Goal: Task Accomplishment & Management: Manage account settings

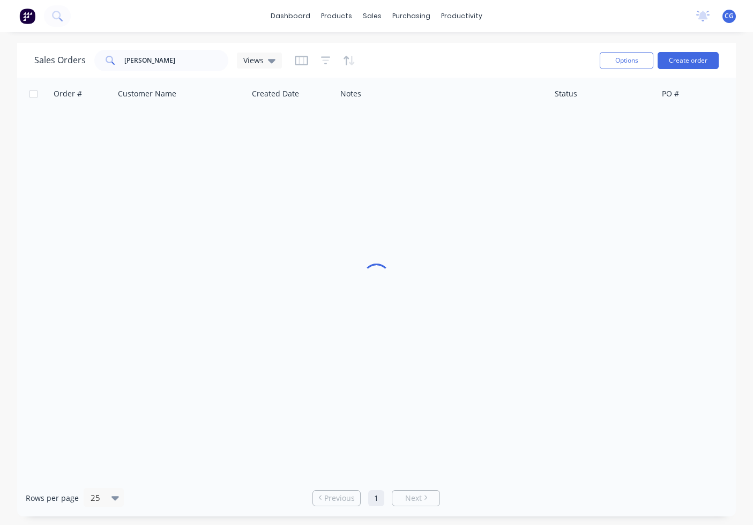
click at [594, 18] on div "dashboard products sales purchasing productivity dashboard products Product Cat…" at bounding box center [376, 16] width 753 height 32
drag, startPoint x: 176, startPoint y: 65, endPoint x: 21, endPoint y: 65, distance: 154.3
click at [21, 65] on div "Sales Orders [PERSON_NAME] Notes 1 Options Create order" at bounding box center [381, 60] width 728 height 35
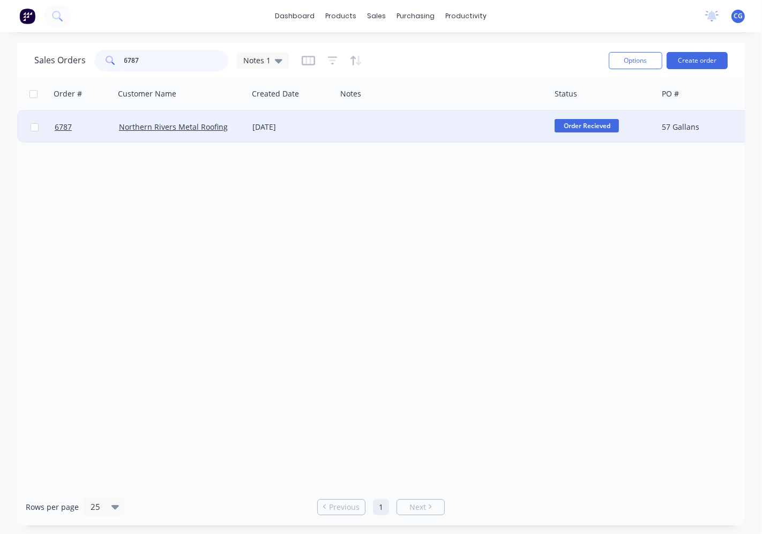
type input "6787"
click at [370, 132] on div at bounding box center [444, 127] width 214 height 32
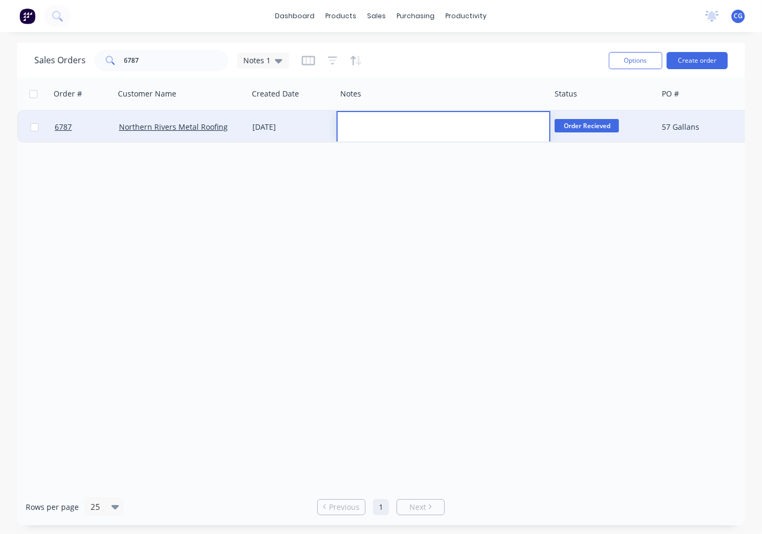
click at [310, 136] on div "[DATE]" at bounding box center [292, 127] width 88 height 32
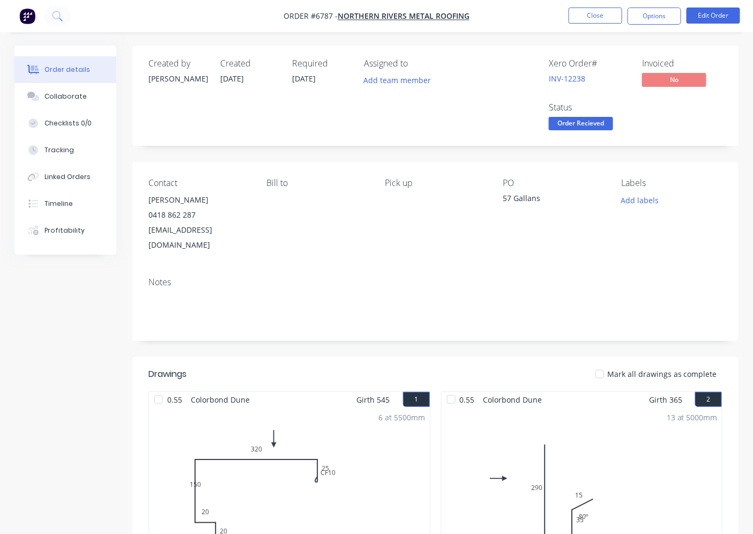
click at [607, 363] on div at bounding box center [599, 373] width 21 height 21
click at [590, 129] on span "Order Recieved" at bounding box center [581, 123] width 64 height 13
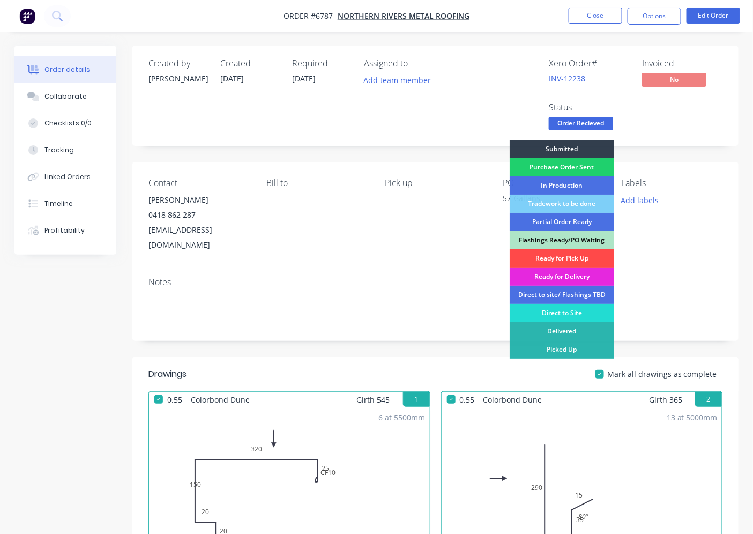
click at [558, 259] on div "Ready for Pick Up" at bounding box center [562, 258] width 105 height 18
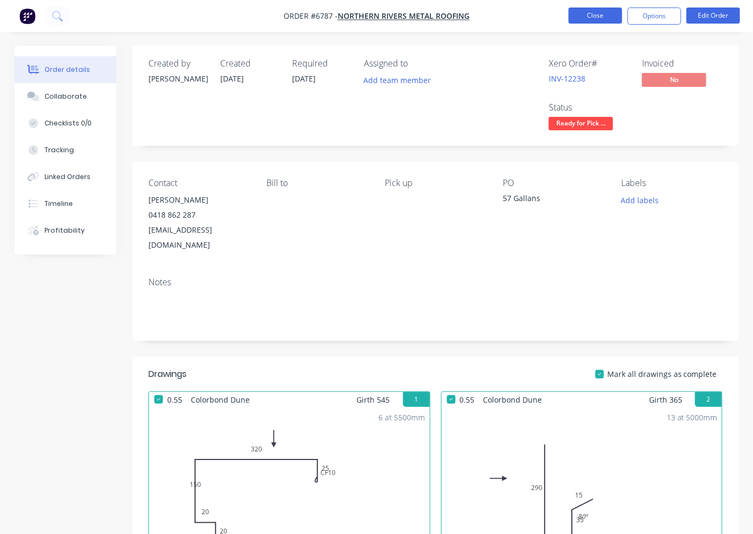
click at [592, 12] on button "Close" at bounding box center [596, 16] width 54 height 16
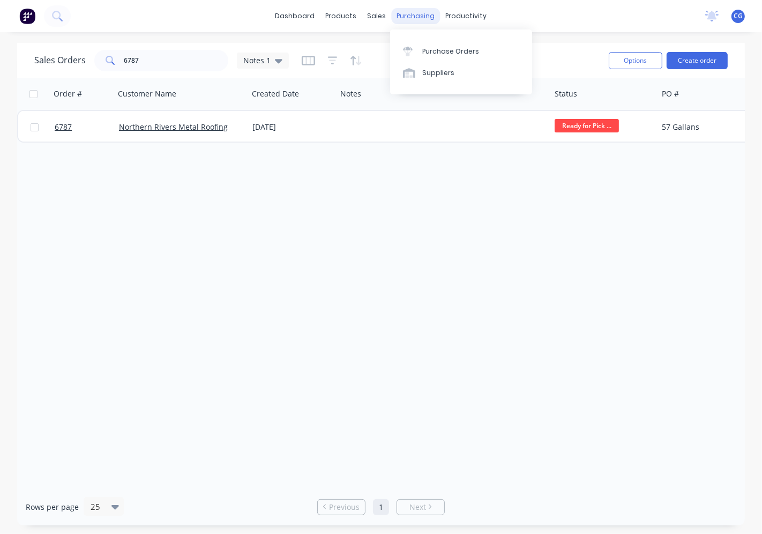
click at [420, 16] on div "purchasing" at bounding box center [416, 16] width 49 height 16
click at [429, 45] on link "Purchase Orders" at bounding box center [461, 50] width 142 height 21
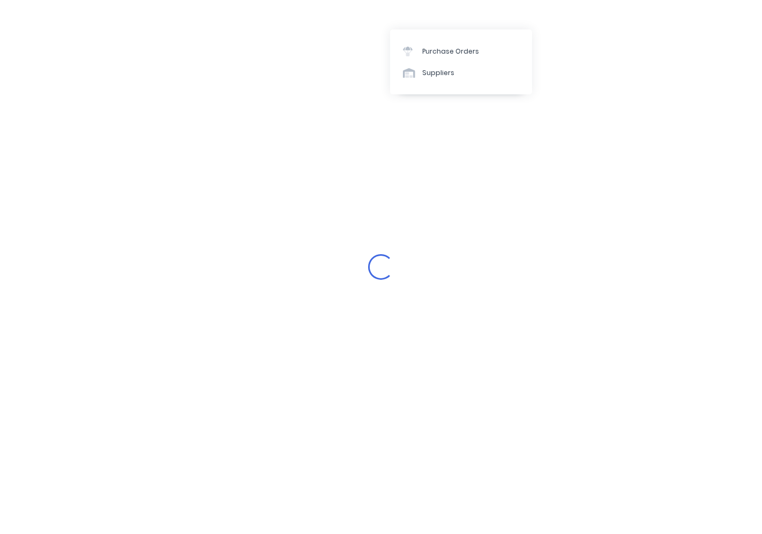
click at [156, 62] on div "Loading..." at bounding box center [381, 267] width 762 height 534
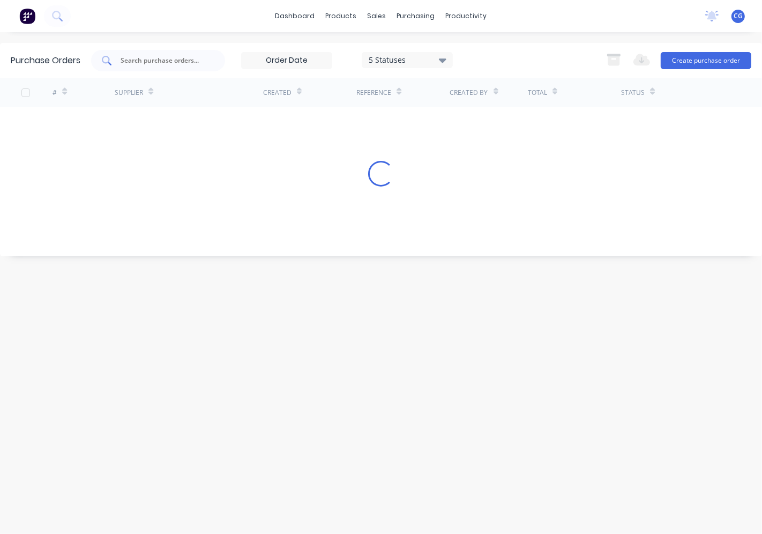
click at [182, 59] on input "text" at bounding box center [164, 60] width 89 height 11
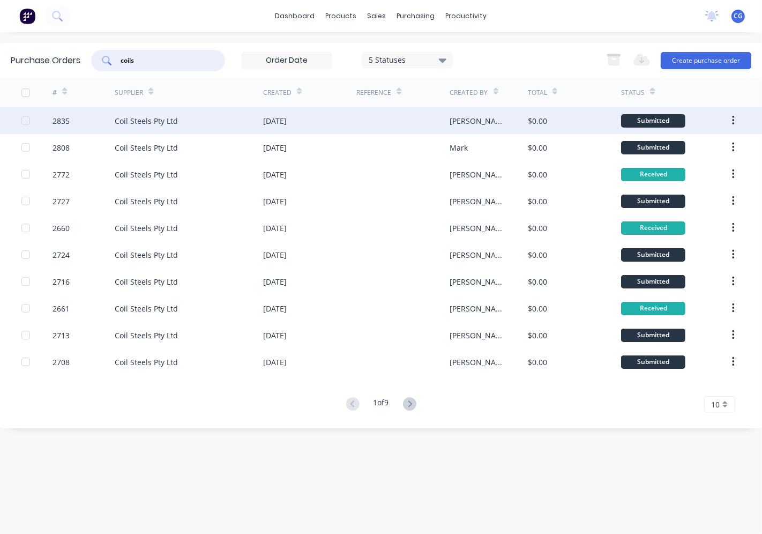
type input "coils"
click at [193, 125] on div "Coil Steels Pty Ltd" at bounding box center [189, 120] width 148 height 27
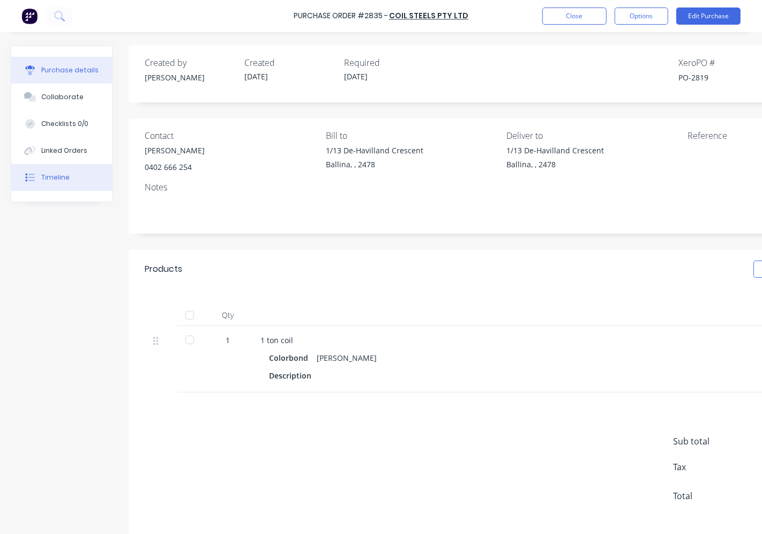
click at [73, 170] on button "Timeline" at bounding box center [61, 177] width 101 height 27
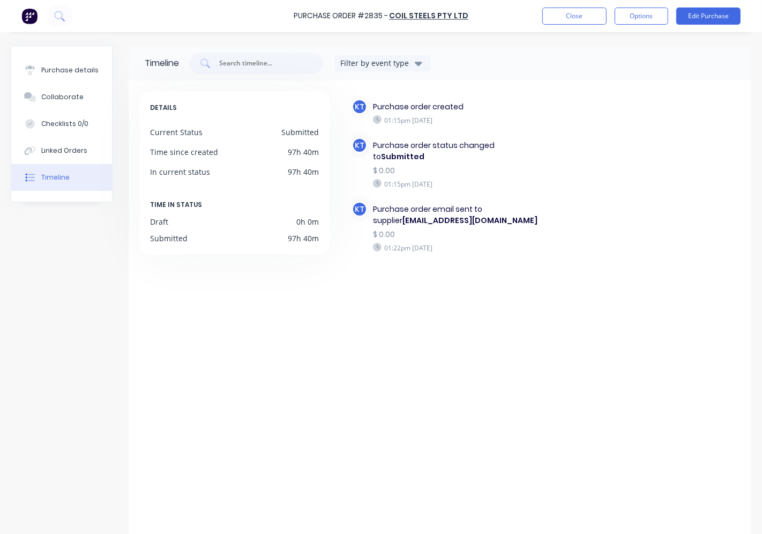
click at [84, 76] on button "Purchase details" at bounding box center [61, 70] width 101 height 27
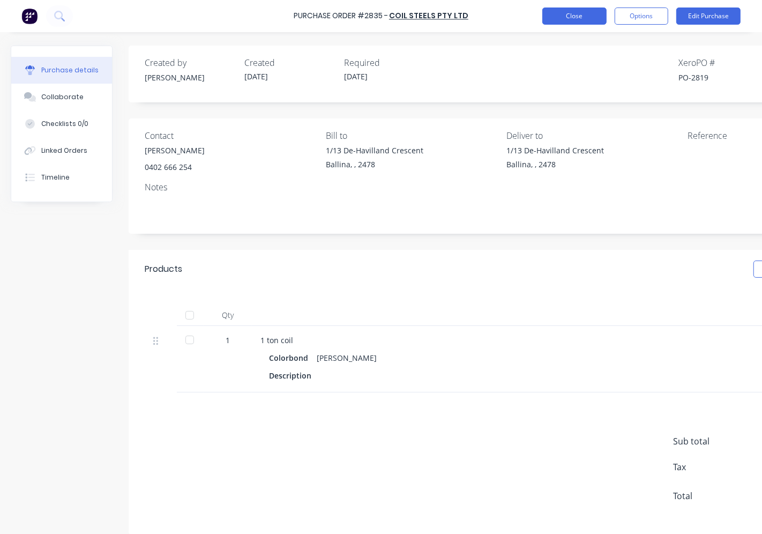
click at [573, 16] on button "Close" at bounding box center [574, 16] width 64 height 17
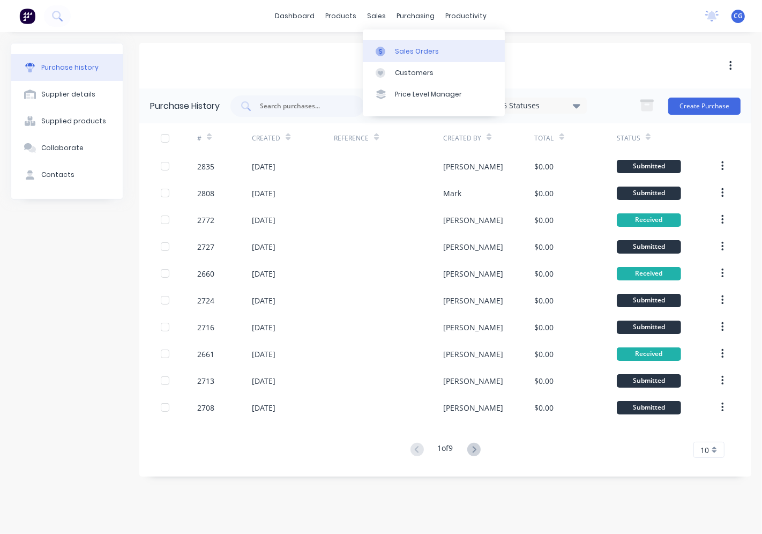
click at [392, 50] on link "Sales Orders" at bounding box center [434, 50] width 142 height 21
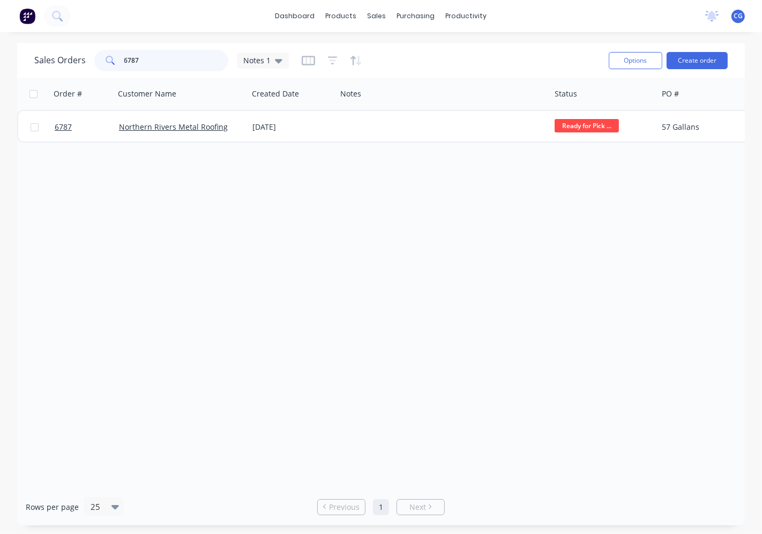
click at [148, 63] on input "6787" at bounding box center [176, 60] width 105 height 21
type input "seagull"
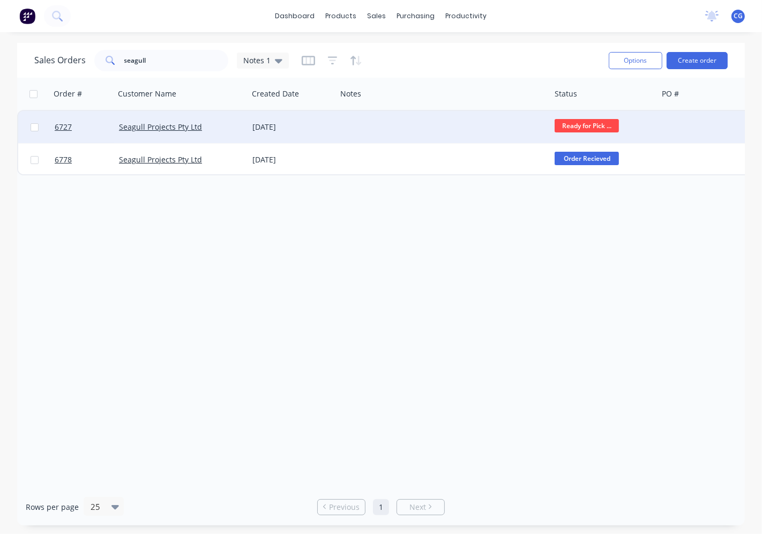
click at [269, 126] on div "[DATE]" at bounding box center [292, 127] width 80 height 11
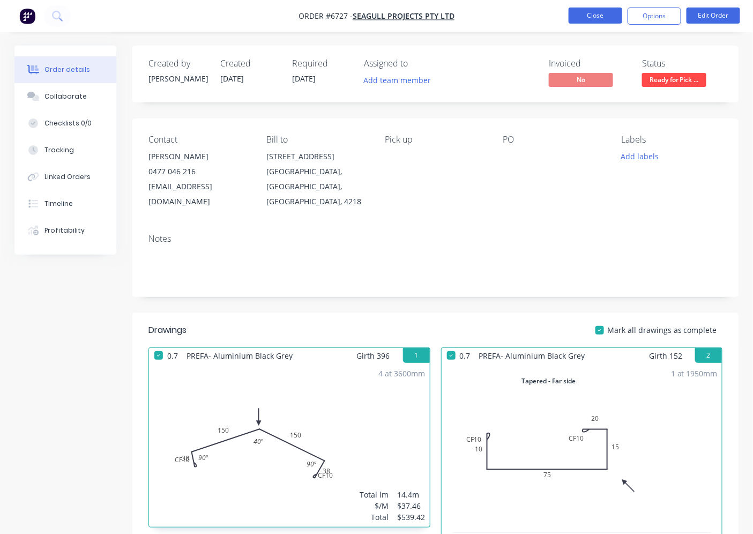
click at [592, 18] on button "Close" at bounding box center [596, 16] width 54 height 16
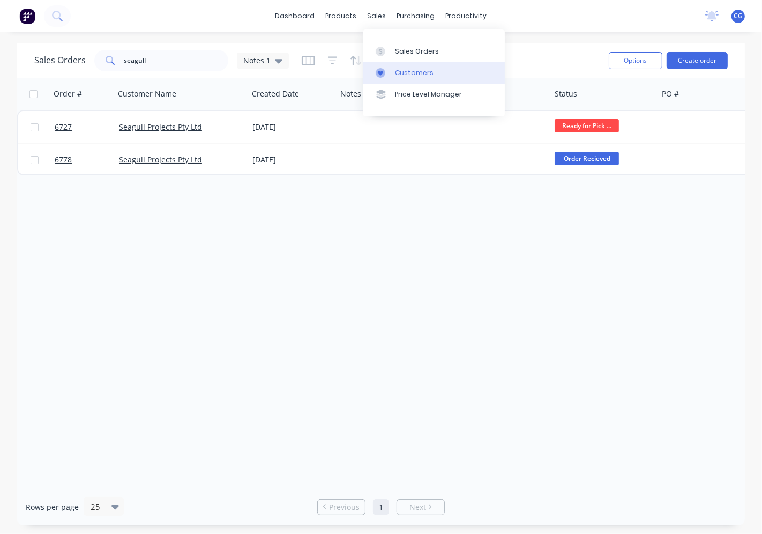
click at [402, 73] on div "Customers" at bounding box center [414, 73] width 39 height 10
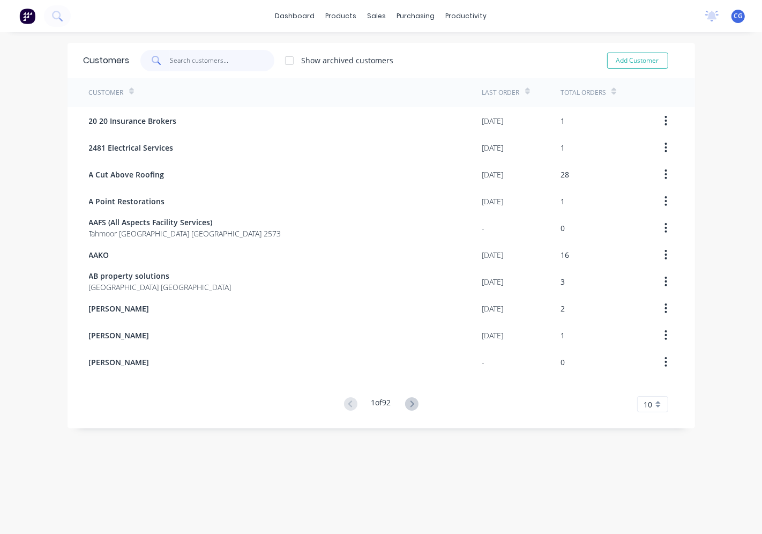
click at [212, 55] on input "text" at bounding box center [222, 60] width 105 height 21
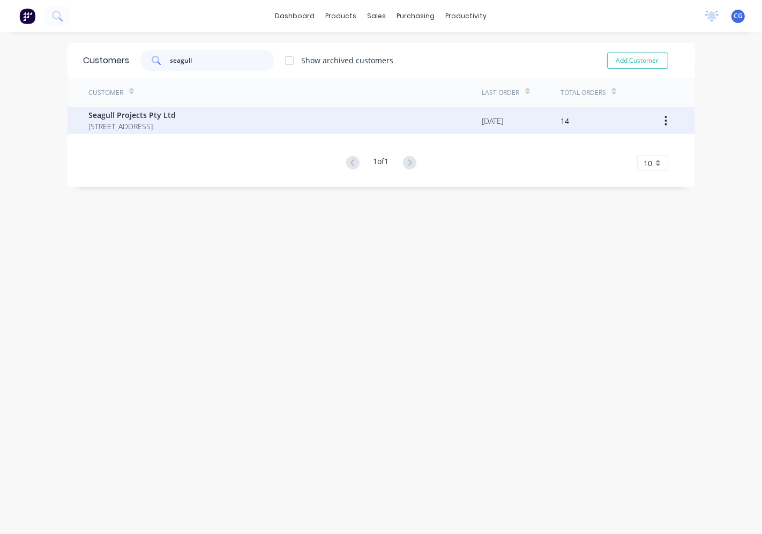
type input "seagull"
click at [292, 118] on div "Seagull Projects Pty Ltd [STREET_ADDRESS]" at bounding box center [285, 120] width 393 height 27
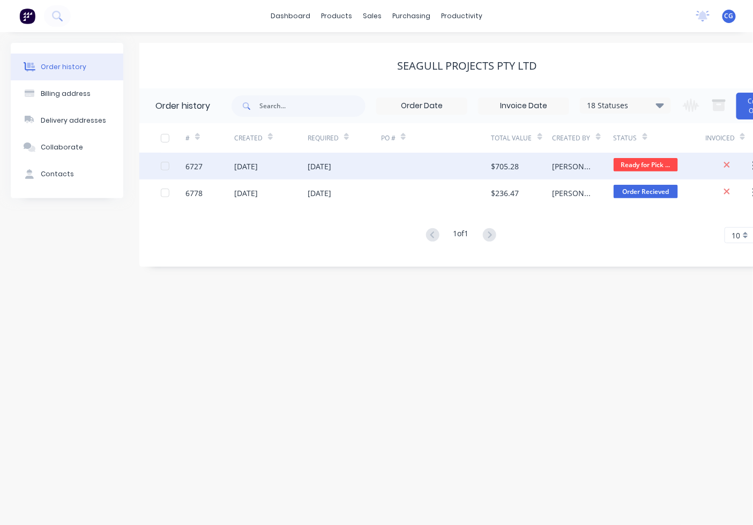
scroll to position [9, 0]
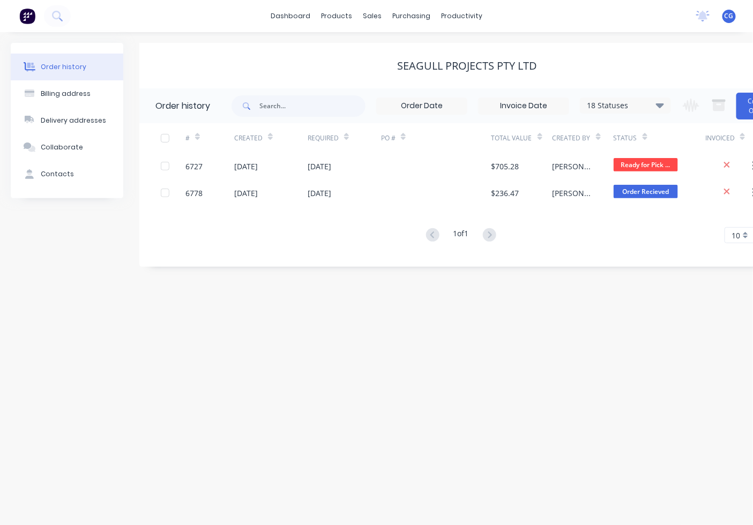
click at [611, 100] on div "18 Statuses" at bounding box center [625, 106] width 90 height 12
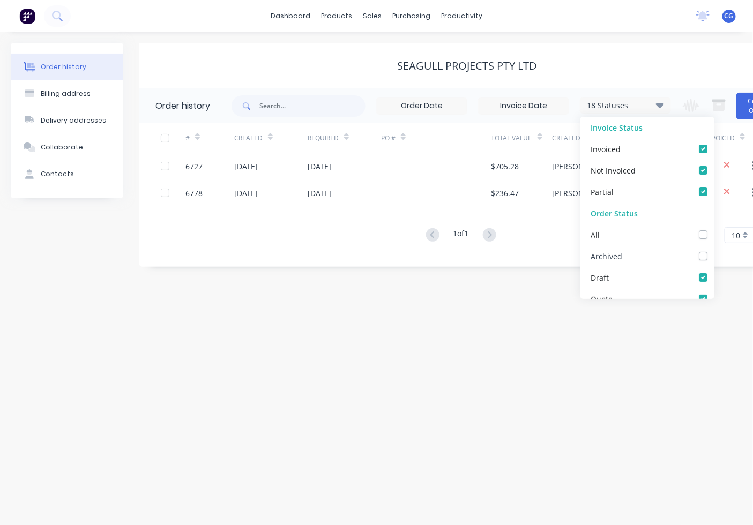
click at [640, 249] on div "Archived" at bounding box center [647, 255] width 134 height 21
click at [714, 250] on label at bounding box center [714, 250] width 0 height 0
click at [714, 250] on input "checkbox" at bounding box center [718, 255] width 9 height 10
checkbox input "true"
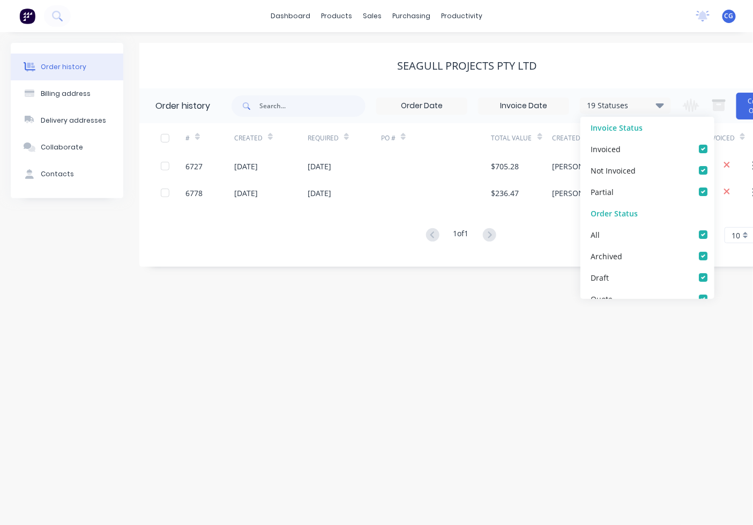
click at [570, 315] on div "Order history Billing address Delivery addresses Collaborate Contacts Seagull P…" at bounding box center [376, 278] width 753 height 493
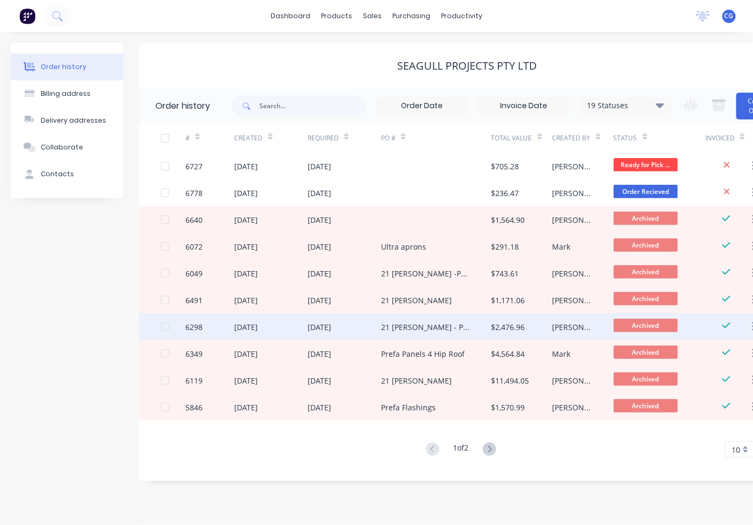
click at [518, 323] on div "$2,476.96" at bounding box center [508, 327] width 34 height 11
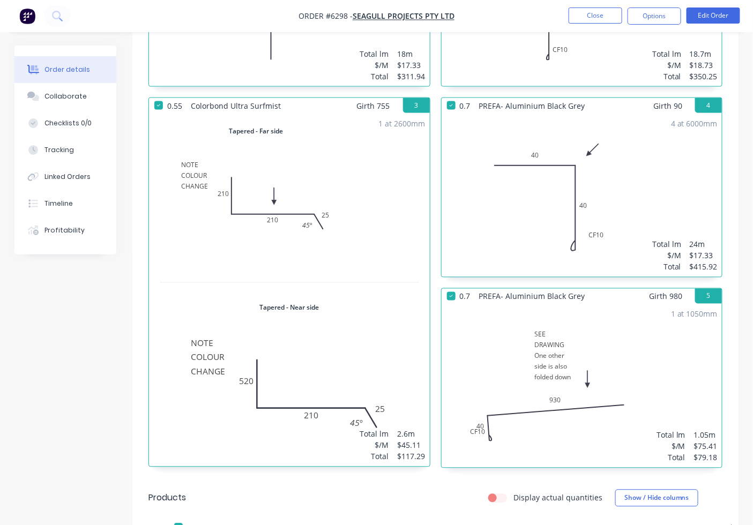
scroll to position [794, 0]
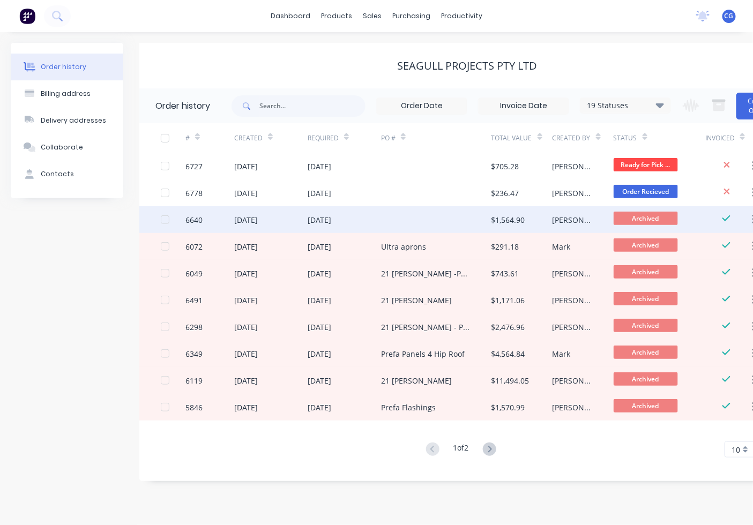
click at [475, 220] on div at bounding box center [436, 219] width 110 height 27
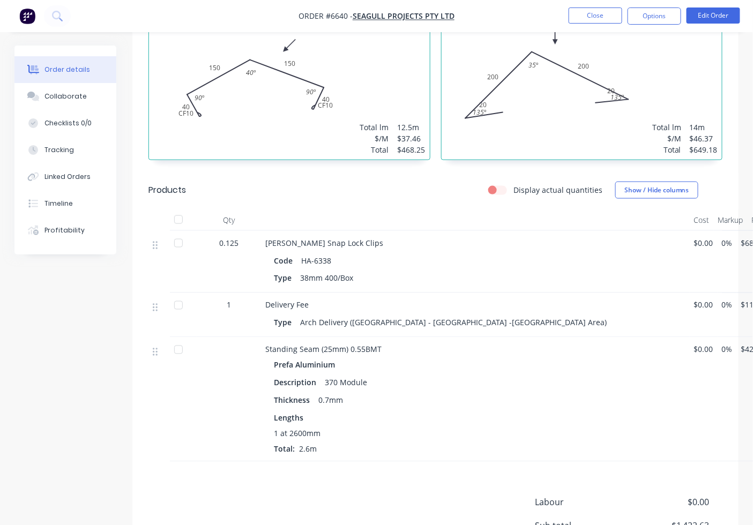
scroll to position [525, 0]
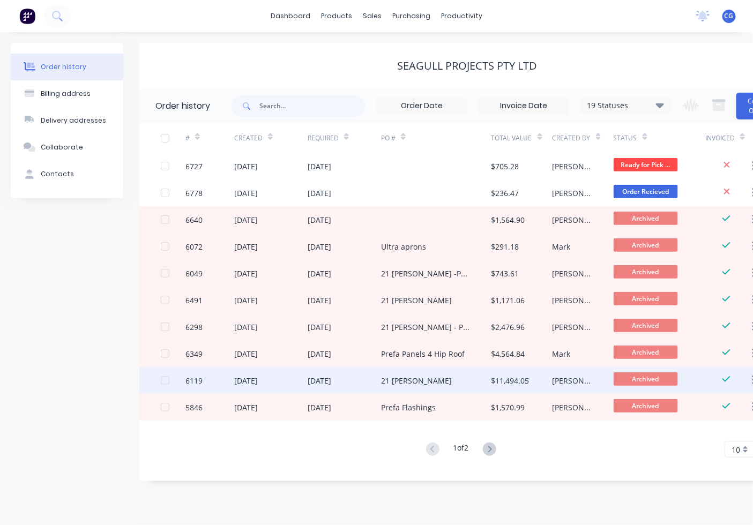
click at [561, 386] on div "[PERSON_NAME]" at bounding box center [573, 380] width 40 height 11
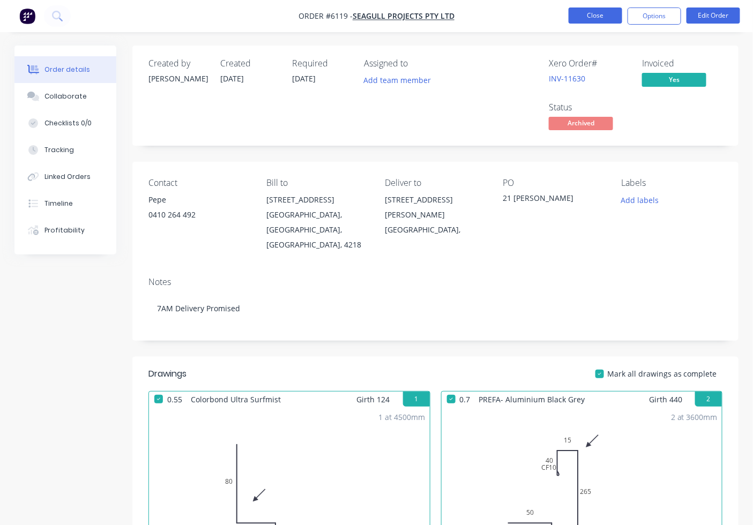
click at [607, 13] on button "Close" at bounding box center [596, 16] width 54 height 16
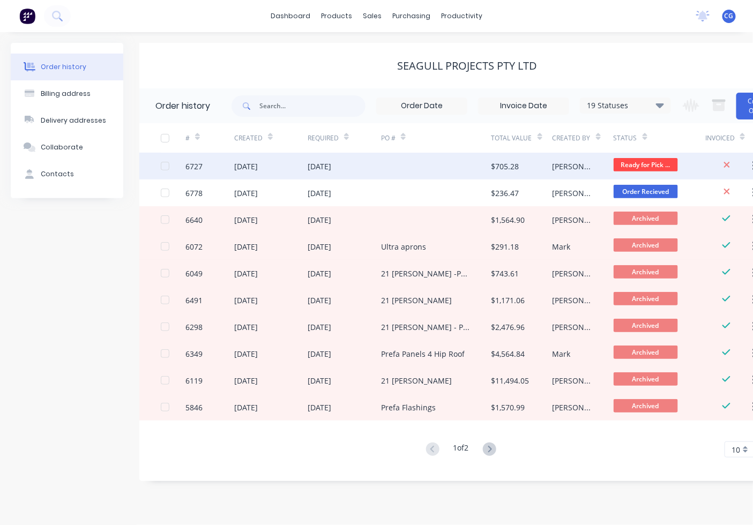
click at [493, 173] on div "$705.28" at bounding box center [521, 166] width 61 height 27
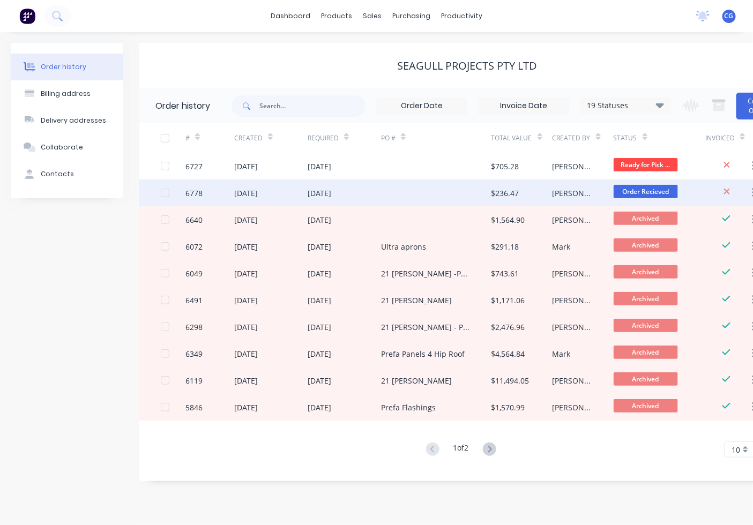
click at [544, 183] on div "$236.47" at bounding box center [521, 193] width 61 height 27
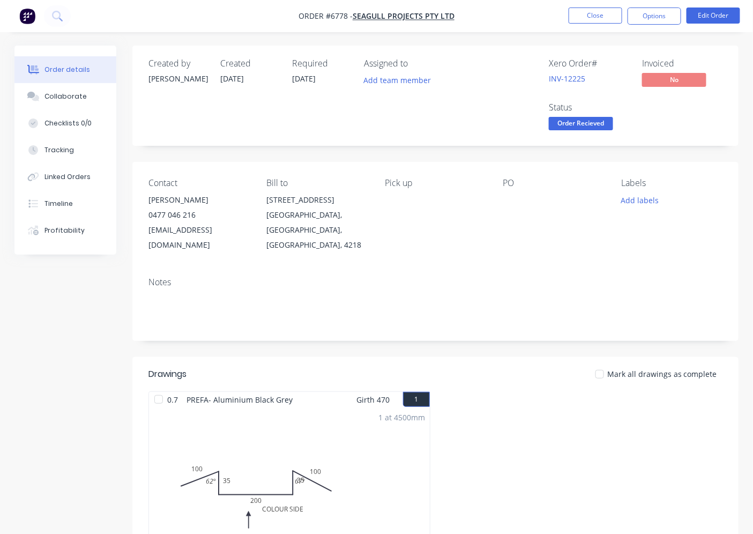
click at [601, 120] on span "Order Recieved" at bounding box center [581, 123] width 64 height 13
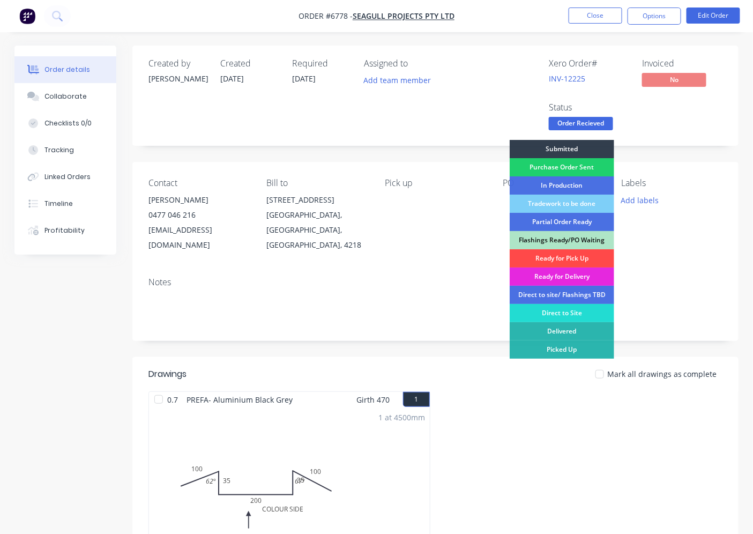
click at [574, 255] on div "Ready for Pick Up" at bounding box center [562, 258] width 105 height 18
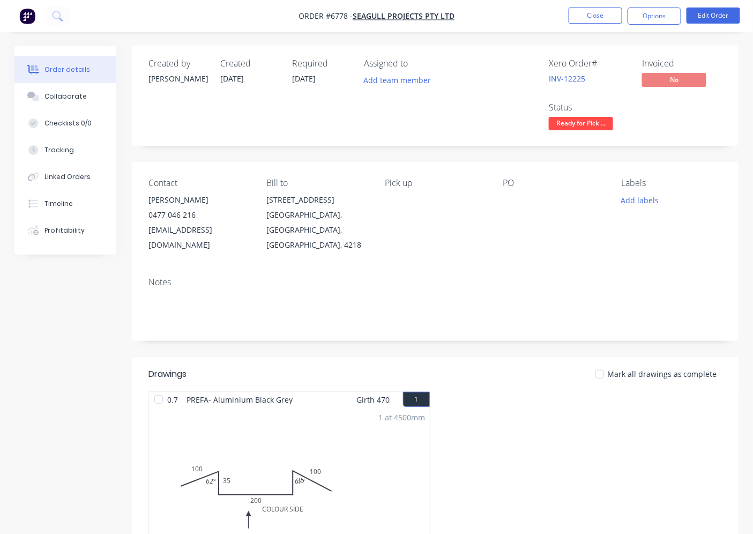
drag, startPoint x: 602, startPoint y: 363, endPoint x: 624, endPoint y: 276, distance: 90.2
click at [603, 363] on div at bounding box center [599, 373] width 21 height 21
click at [645, 8] on button "Options" at bounding box center [655, 16] width 54 height 17
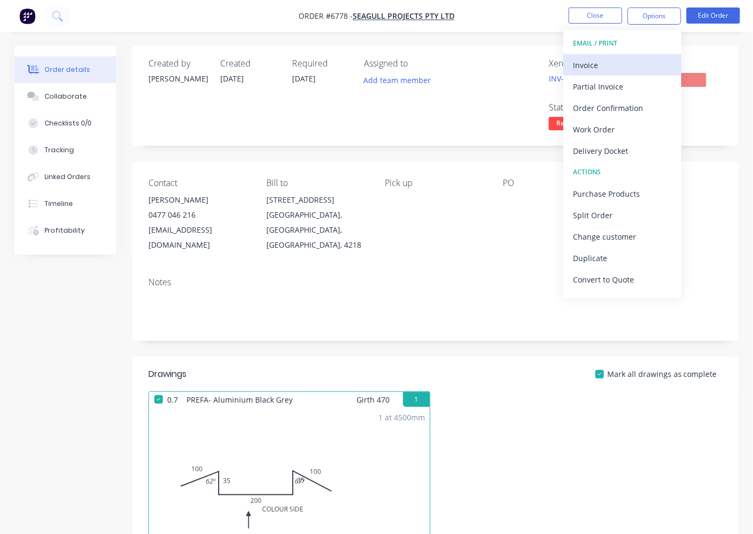
click at [583, 67] on div "Invoice" at bounding box center [622, 65] width 99 height 16
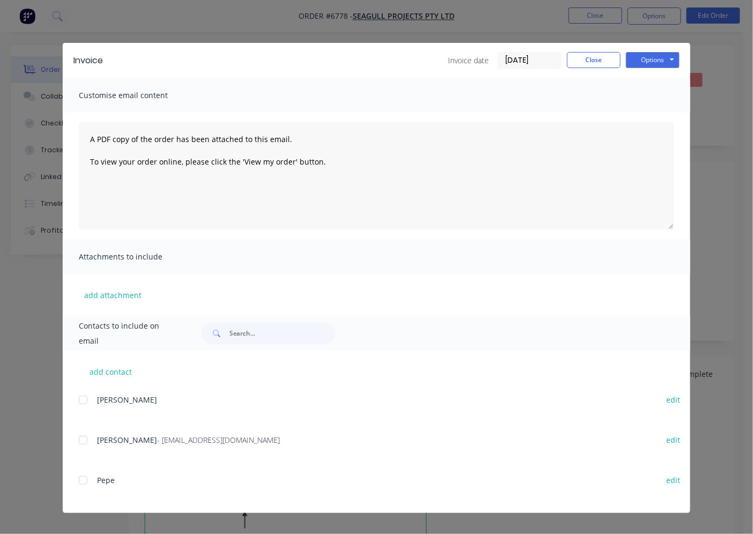
drag, startPoint x: 85, startPoint y: 435, endPoint x: 126, endPoint y: 429, distance: 41.7
click at [90, 435] on div at bounding box center [82, 439] width 21 height 21
click at [654, 65] on button "Options" at bounding box center [653, 60] width 54 height 16
click at [648, 118] on button "Email" at bounding box center [660, 115] width 69 height 18
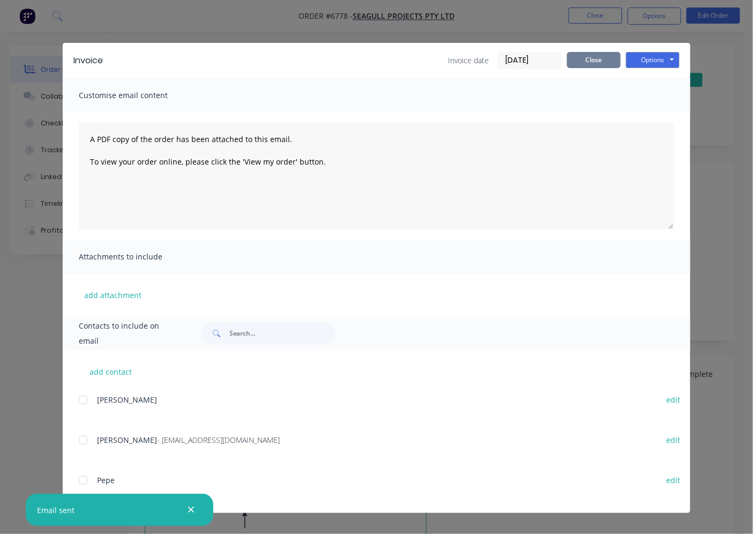
drag, startPoint x: 578, startPoint y: 55, endPoint x: 578, endPoint y: 34, distance: 21.4
click at [578, 55] on button "Close" at bounding box center [594, 60] width 54 height 16
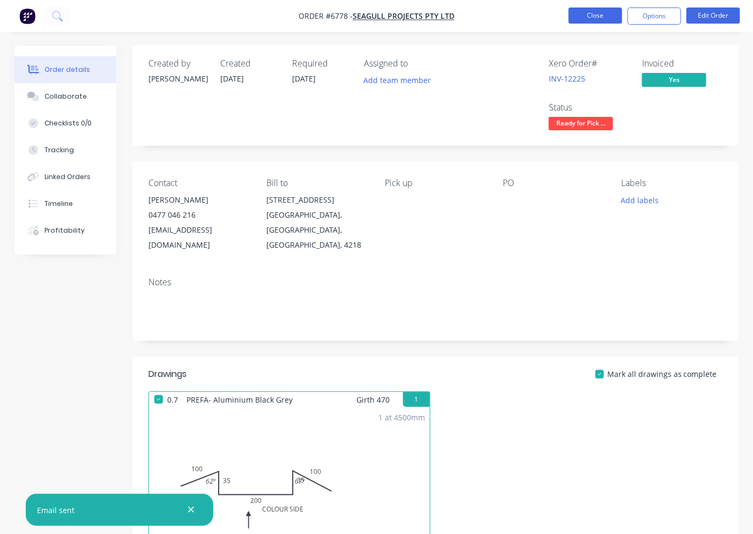
click at [572, 10] on button "Close" at bounding box center [596, 16] width 54 height 16
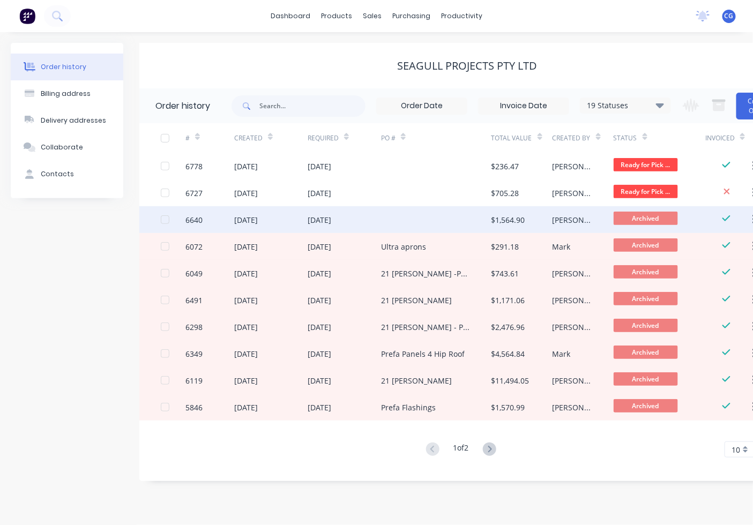
scroll to position [9, 0]
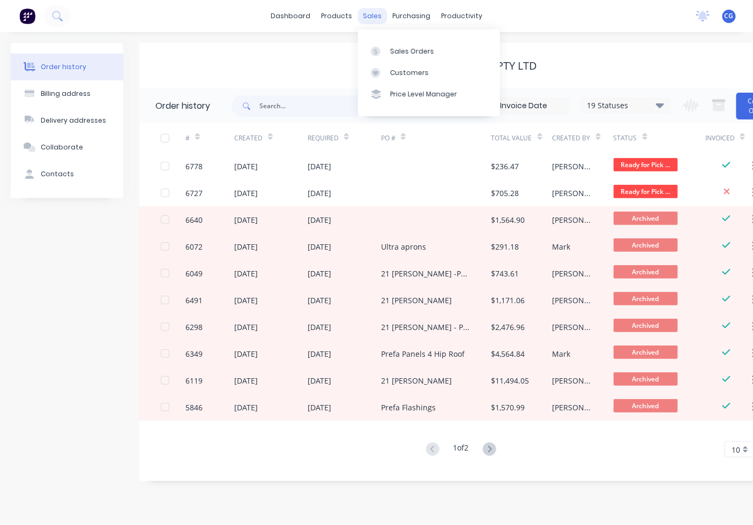
click at [377, 9] on div "sales" at bounding box center [371, 16] width 29 height 16
click at [386, 62] on link "Customers" at bounding box center [429, 72] width 142 height 21
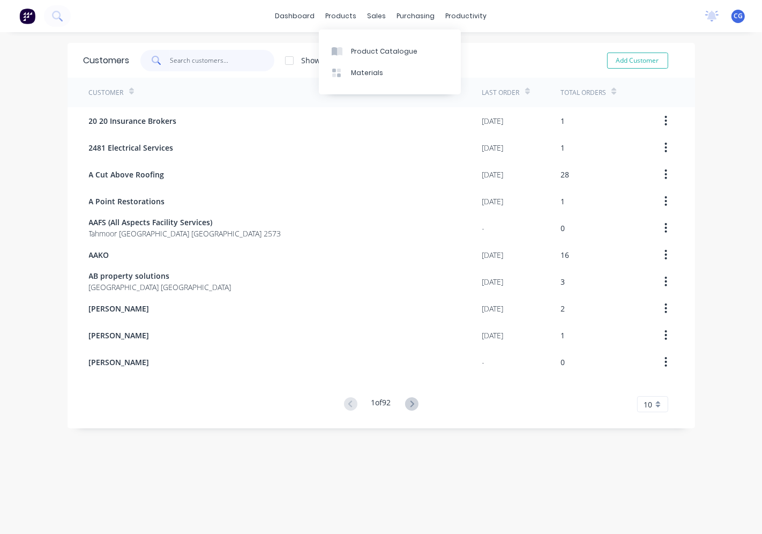
click at [182, 54] on input "text" at bounding box center [222, 60] width 105 height 21
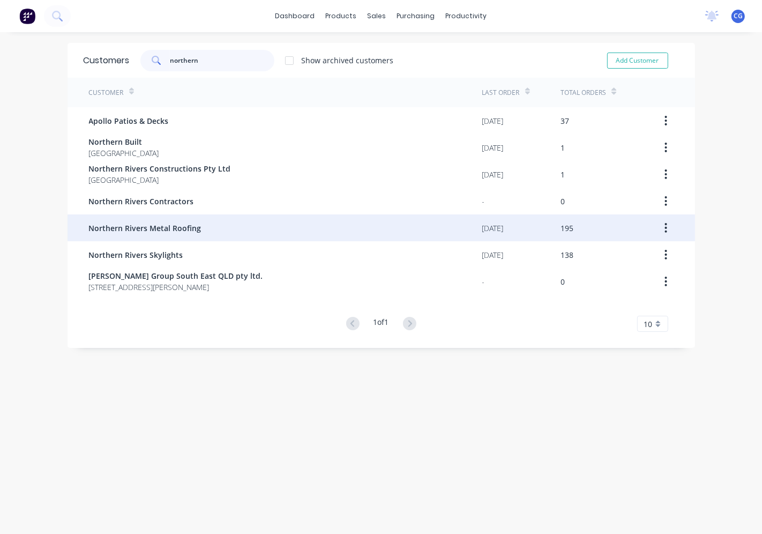
type input "northern"
click at [182, 236] on div "Northern Rivers Metal Roofing" at bounding box center [285, 227] width 393 height 27
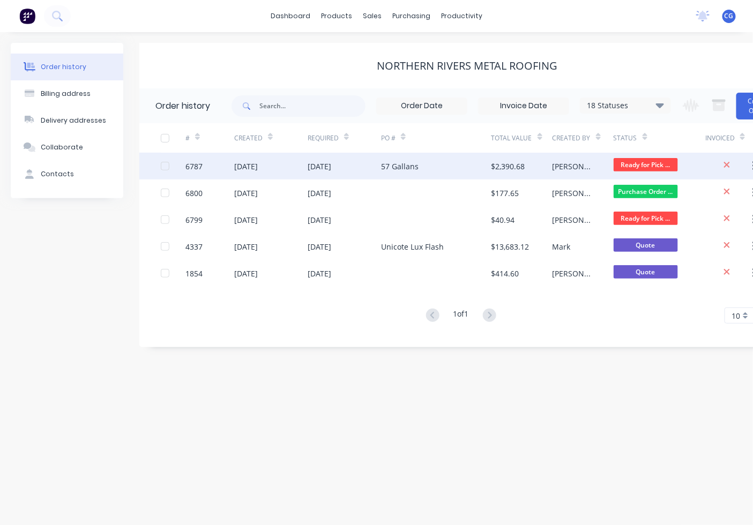
click at [440, 162] on div "57 Gallans" at bounding box center [436, 166] width 110 height 27
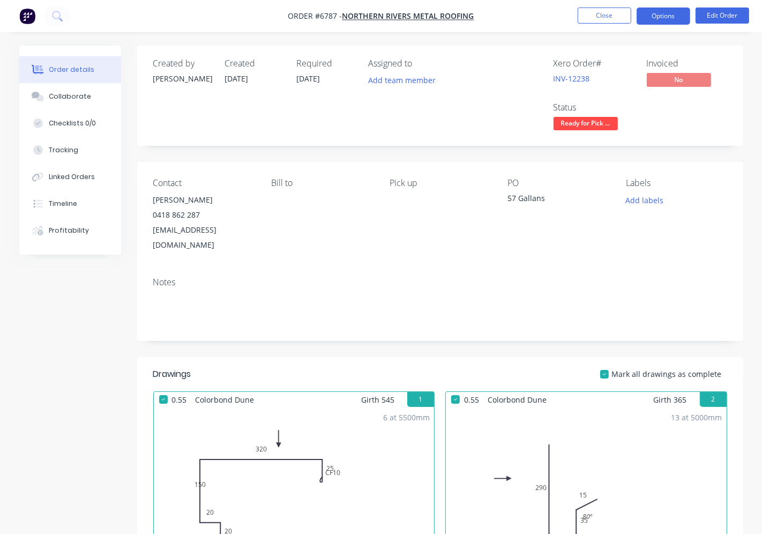
click at [661, 20] on button "Options" at bounding box center [664, 16] width 54 height 17
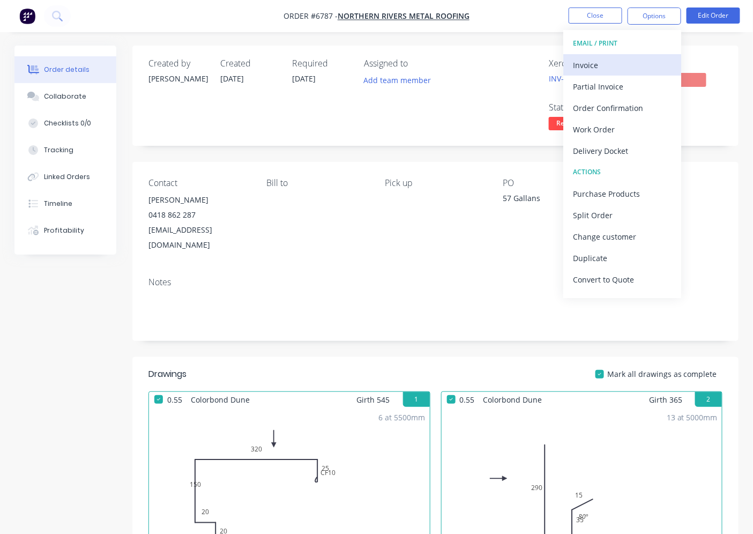
click at [629, 58] on div "Invoice" at bounding box center [622, 65] width 99 height 16
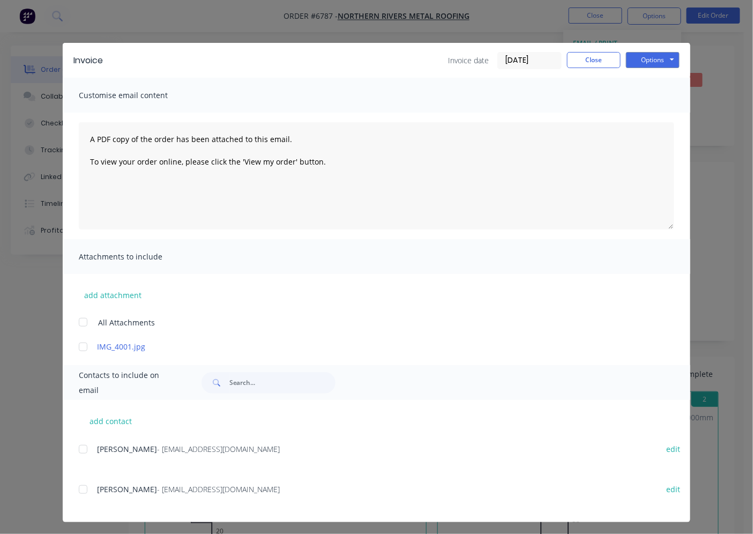
drag, startPoint x: 76, startPoint y: 447, endPoint x: 106, endPoint y: 430, distance: 34.1
click at [78, 446] on div at bounding box center [82, 448] width 21 height 21
click at [668, 56] on button "Options" at bounding box center [653, 60] width 54 height 16
click at [675, 117] on button "Email" at bounding box center [660, 115] width 69 height 18
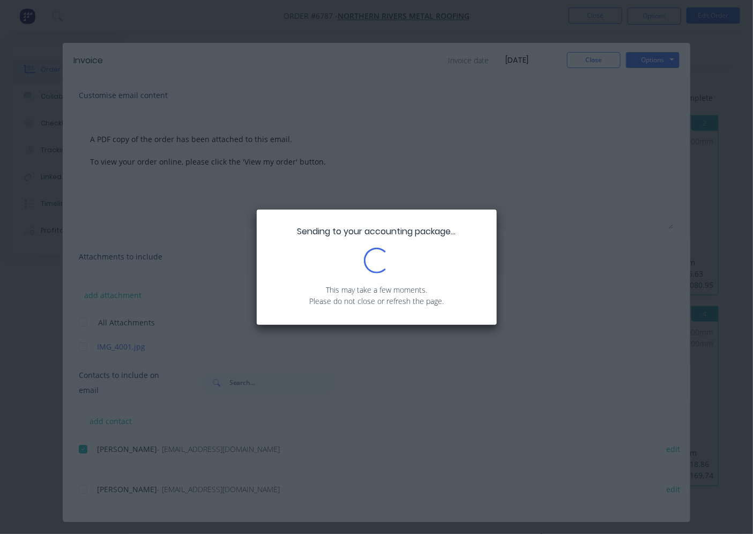
scroll to position [416, 0]
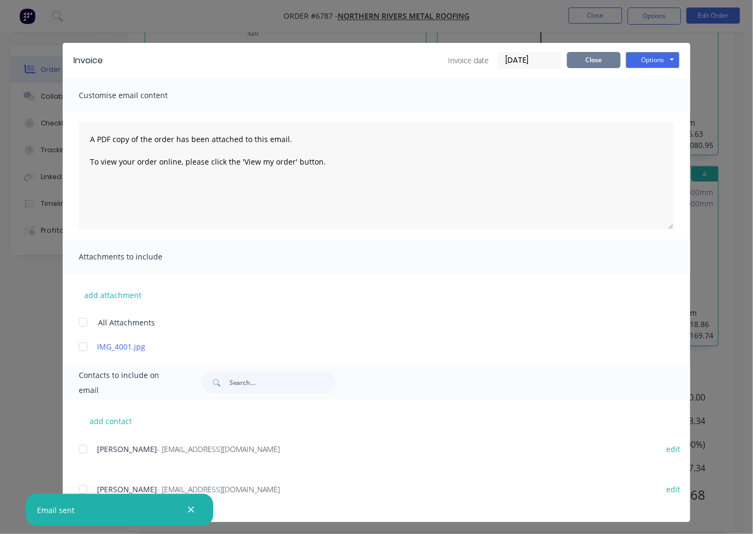
drag, startPoint x: 583, startPoint y: 56, endPoint x: 588, endPoint y: 67, distance: 12.0
click at [585, 57] on button "Close" at bounding box center [594, 60] width 54 height 16
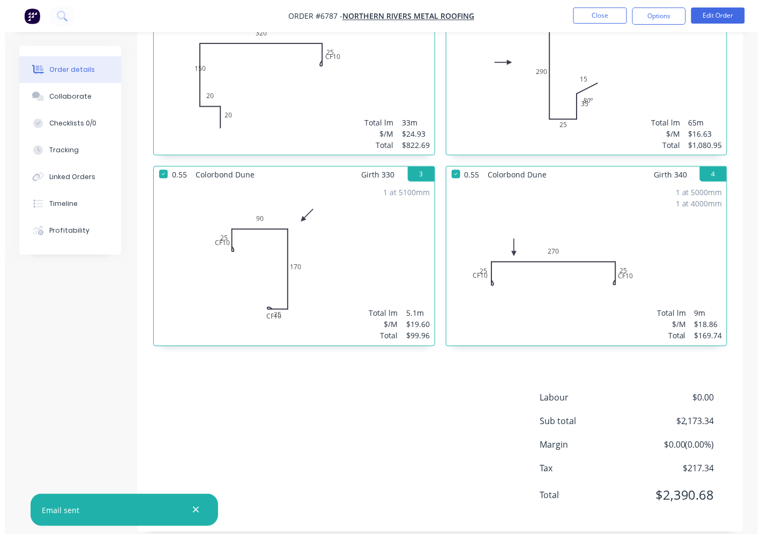
scroll to position [0, 0]
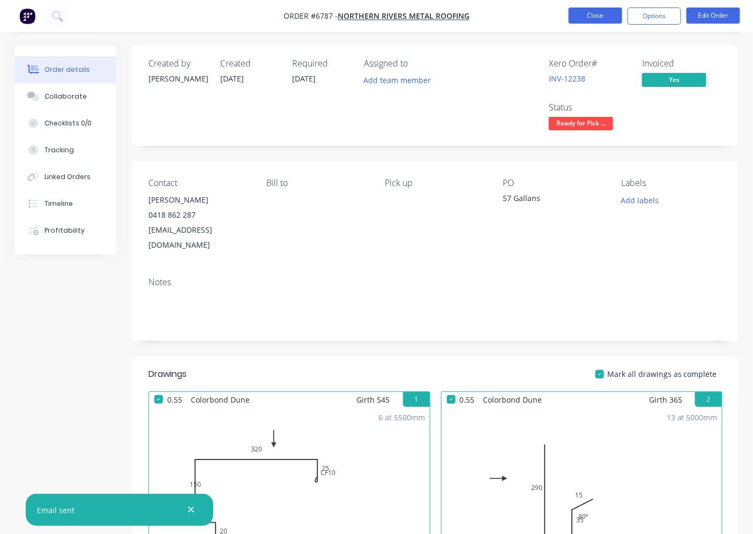
click at [585, 19] on button "Close" at bounding box center [596, 16] width 54 height 16
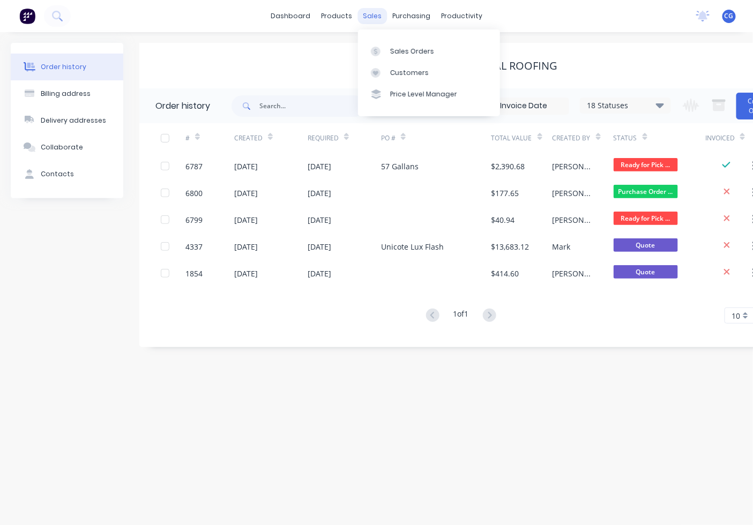
click at [367, 13] on div "sales" at bounding box center [371, 16] width 29 height 16
click at [408, 75] on div "Customers" at bounding box center [409, 73] width 39 height 10
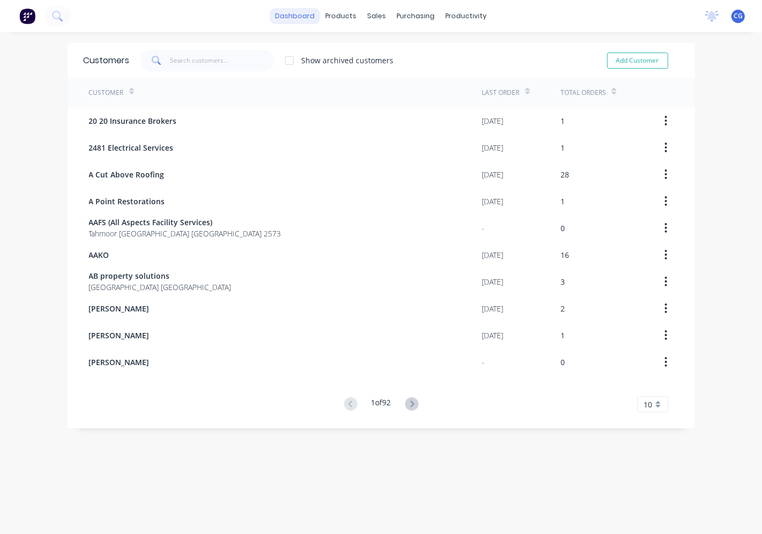
click at [312, 23] on link "dashboard" at bounding box center [295, 16] width 50 height 16
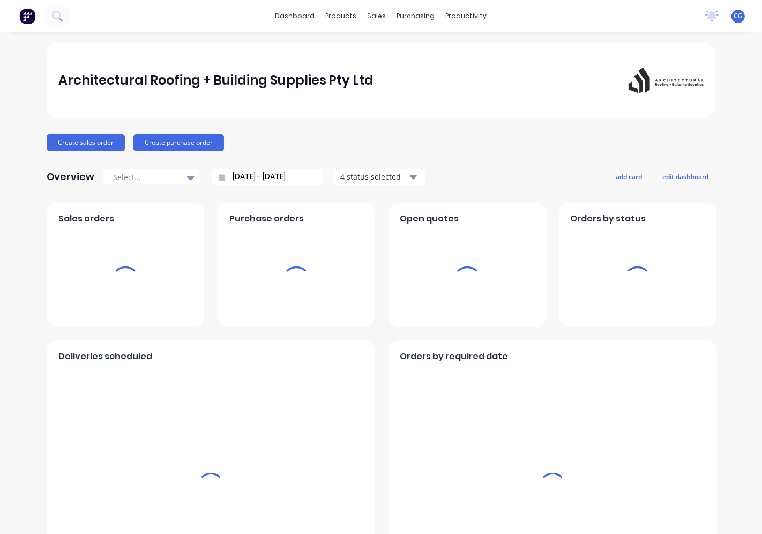
click at [362, 20] on div "sales" at bounding box center [376, 16] width 29 height 16
click at [369, 16] on div "sales" at bounding box center [376, 16] width 29 height 16
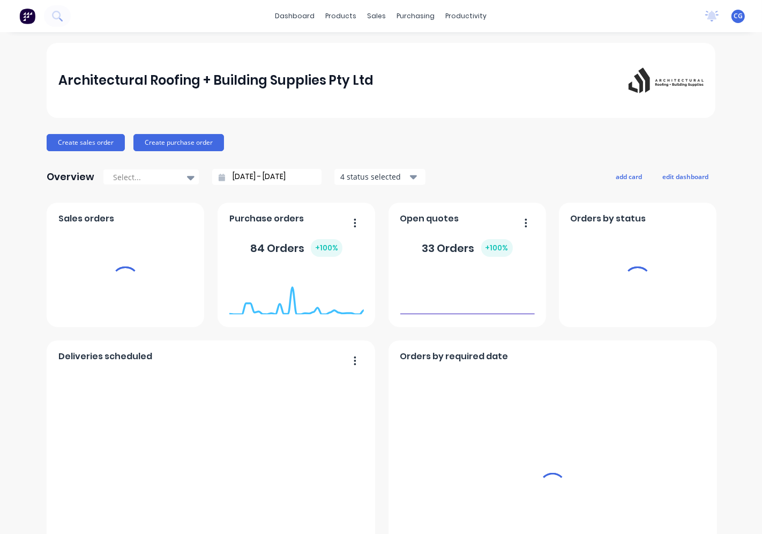
click at [375, 16] on div "sales" at bounding box center [376, 16] width 29 height 16
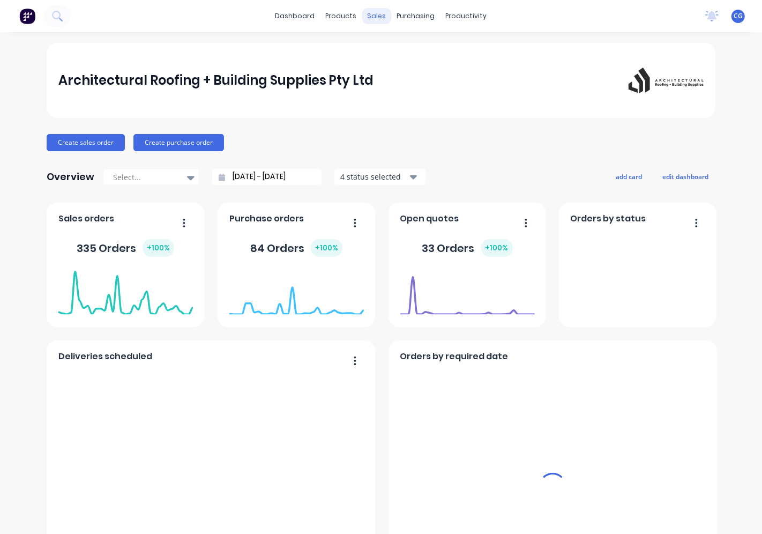
click at [372, 19] on div "sales" at bounding box center [376, 16] width 29 height 16
click at [370, 17] on div "sales" at bounding box center [376, 16] width 29 height 16
click at [369, 16] on div "sales" at bounding box center [376, 16] width 29 height 16
